Goal: Information Seeking & Learning: Get advice/opinions

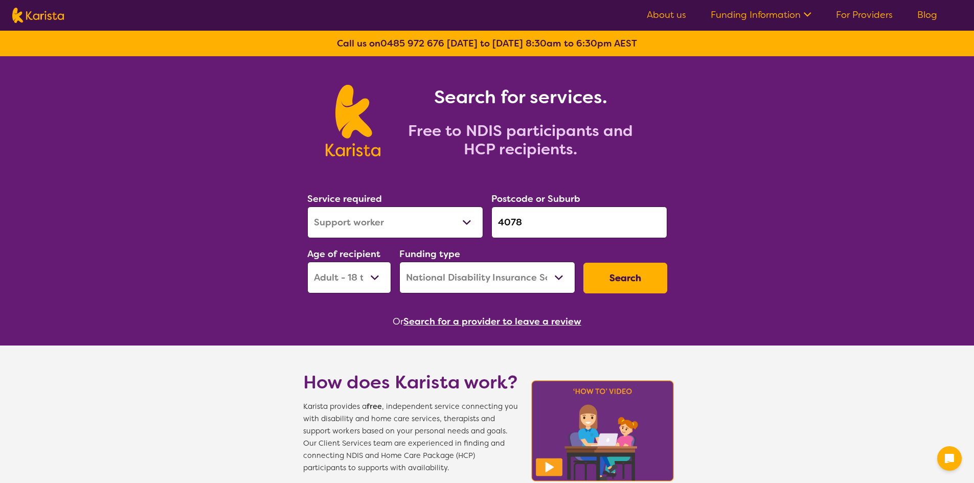
select select "Support worker"
select select "AD"
select select "NDIS"
click at [436, 223] on select "Allied Health Assistant Assessment ([MEDICAL_DATA] or [MEDICAL_DATA]) Behaviour…" at bounding box center [395, 223] width 176 height 32
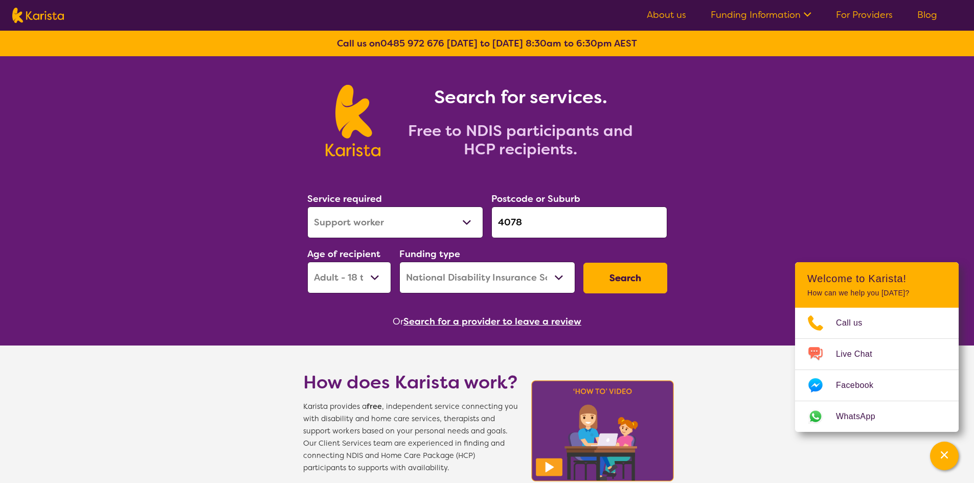
select select "Supported accommodation"
click at [307, 207] on select "Allied Health Assistant Assessment ([MEDICAL_DATA] or [MEDICAL_DATA]) Behaviour…" at bounding box center [395, 223] width 176 height 32
click at [622, 284] on button "Search" at bounding box center [625, 278] width 84 height 31
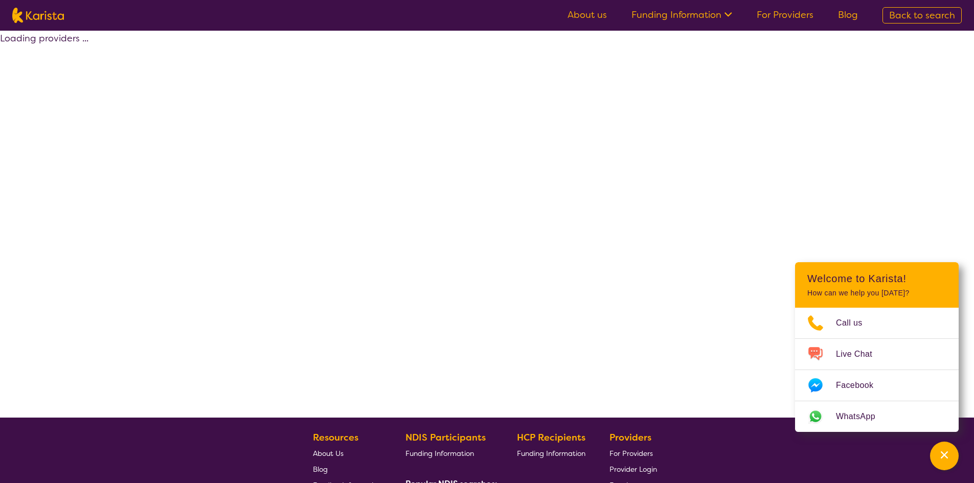
select select "by_score"
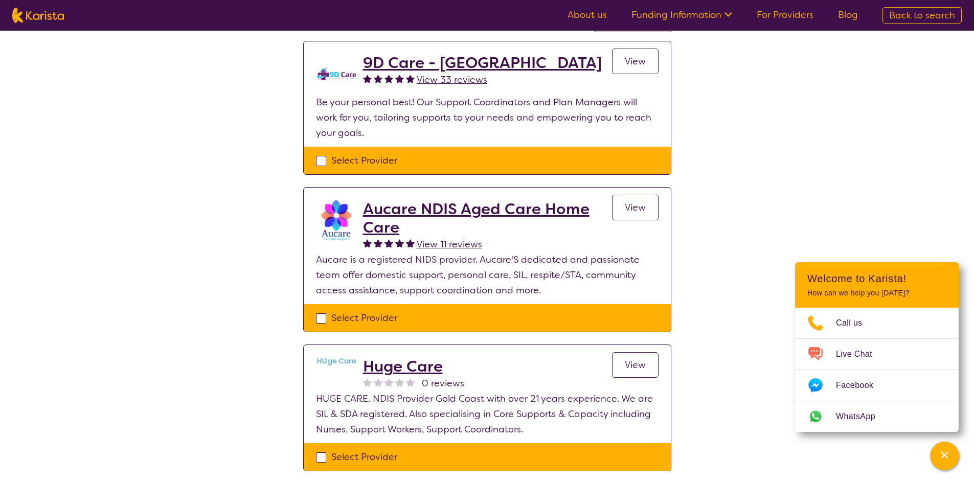
scroll to position [102, 0]
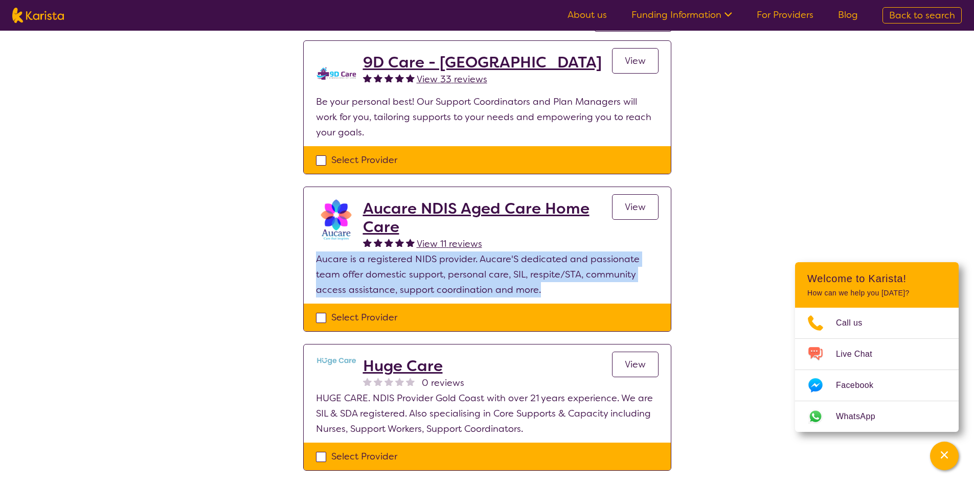
drag, startPoint x: 543, startPoint y: 292, endPoint x: 279, endPoint y: 260, distance: 266.3
click at [279, 260] on div "Select one or more providers and click the 'NEXT' button to proceed 1 - 3 of 3 …" at bounding box center [487, 217] width 974 height 579
copy p "Aucare is a registered NIDS provider. Aucare'S dedicated and passionate team of…"
